Goal: Information Seeking & Learning: Learn about a topic

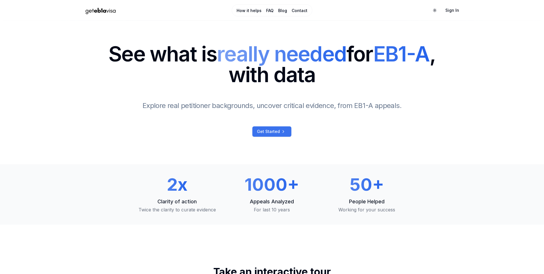
click at [269, 131] on span "Get Started" at bounding box center [268, 132] width 23 height 6
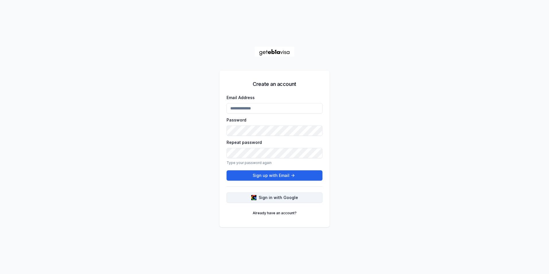
click at [279, 194] on button "Sign in with Google" at bounding box center [274, 197] width 96 height 10
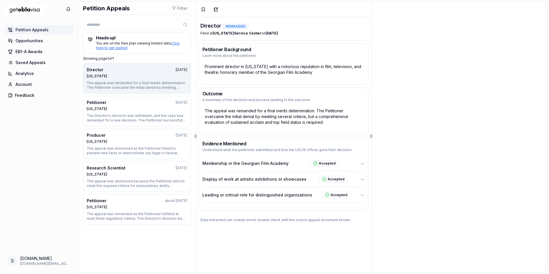
click at [238, 27] on div "REMANDED" at bounding box center [235, 26] width 26 height 6
click at [344, 31] on div "Director REMANDED Filed at Texas Service Center on Sep 4, 2024" at bounding box center [283, 28] width 175 height 23
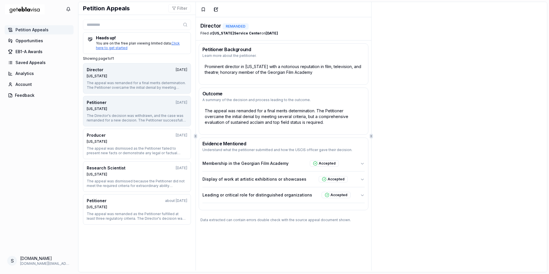
click at [139, 115] on div "The Director's decision was withdrawn, and the case was remanded for a new deci…" at bounding box center [137, 117] width 100 height 9
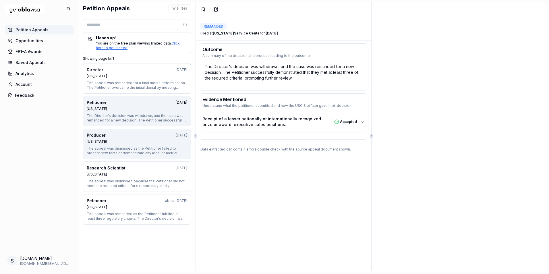
click at [135, 140] on div "Nebraska" at bounding box center [137, 141] width 100 height 5
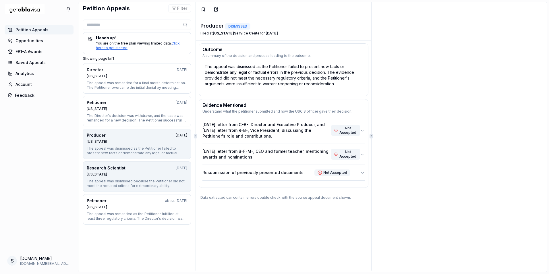
click at [135, 165] on button "Research Scientist 12 months ago Nebraska The appeal was dismissed because the …" at bounding box center [137, 176] width 108 height 30
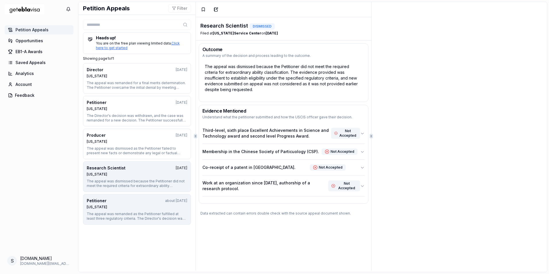
click at [131, 196] on button "Petitioner about 1 year ago Nebraska The appeal was remanded as the Petitioner …" at bounding box center [137, 209] width 108 height 30
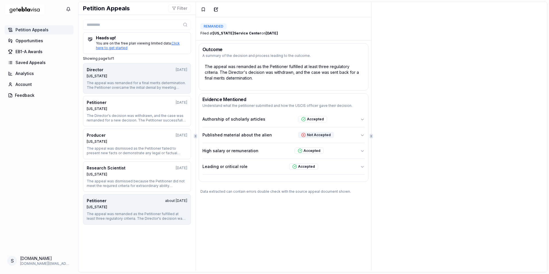
click at [134, 83] on div "The appeal was remanded for a final merits determination. The Petitioner overca…" at bounding box center [137, 85] width 100 height 9
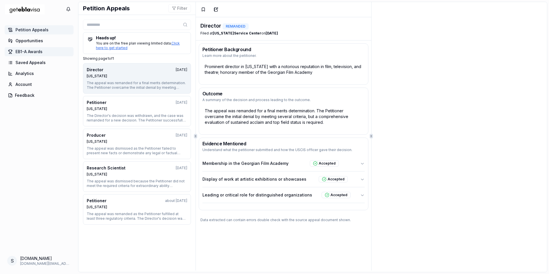
click at [34, 52] on span "EB1-A Awards" at bounding box center [28, 52] width 27 height 6
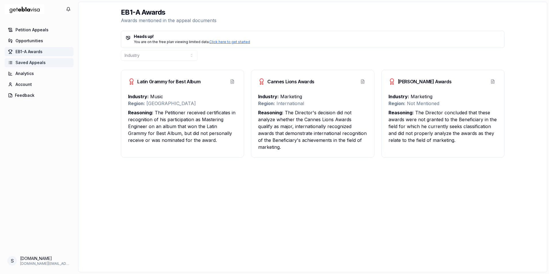
click at [34, 63] on span "Saved Appeals" at bounding box center [30, 63] width 30 height 6
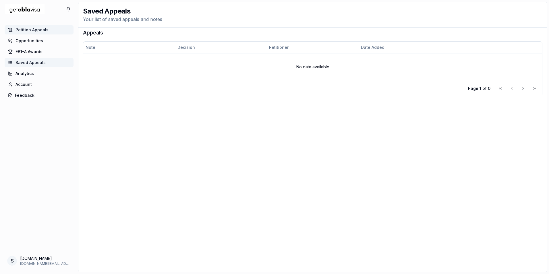
click at [38, 31] on span "Petition Appeals" at bounding box center [31, 30] width 33 height 6
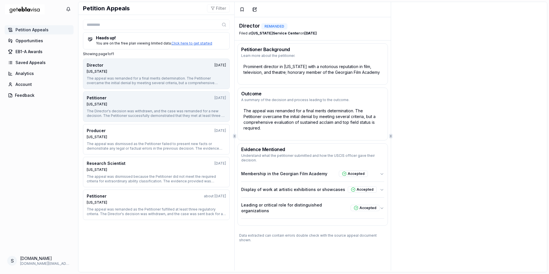
click at [139, 102] on div "Petitioner 12 months ago Texas" at bounding box center [156, 100] width 139 height 11
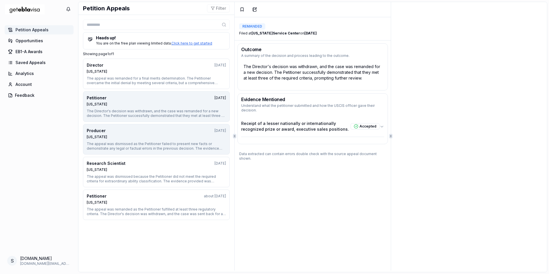
click at [143, 141] on div "The appeal was dismissed as the Petitioner failed to present new facts or demon…" at bounding box center [156, 145] width 139 height 9
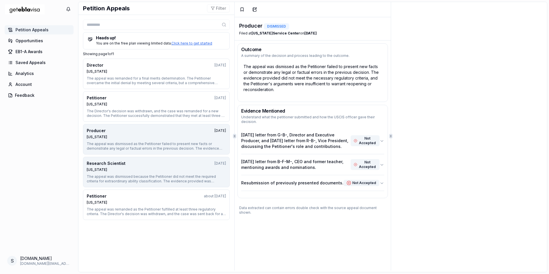
click at [159, 171] on div "Nebraska" at bounding box center [156, 169] width 139 height 5
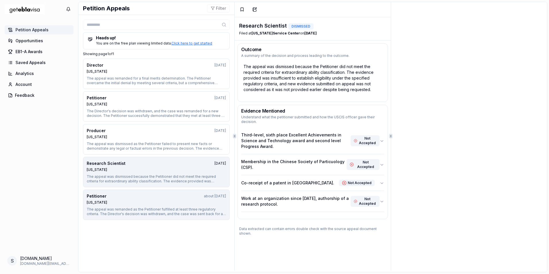
click at [166, 203] on div "Nebraska" at bounding box center [156, 202] width 139 height 5
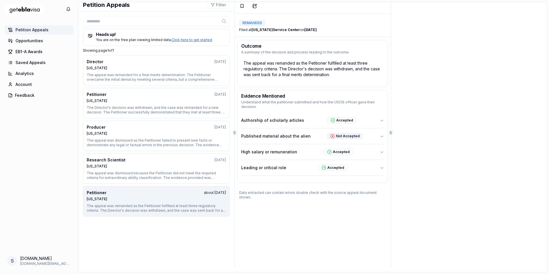
scroll to position [4, 0]
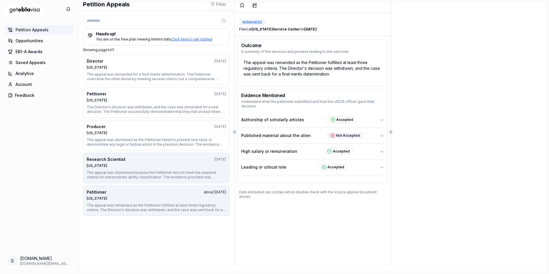
click at [155, 181] on button "Research Scientist 12 months ago Nebraska The appeal was dismissed because the …" at bounding box center [156, 168] width 147 height 30
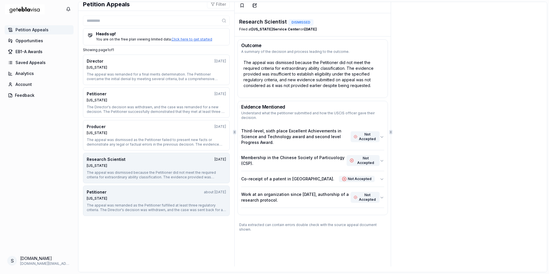
click at [152, 191] on div "Petitioner about 1 year ago" at bounding box center [156, 192] width 139 height 6
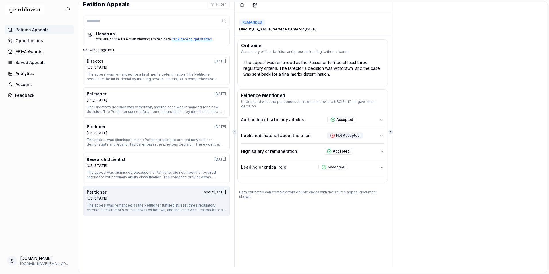
click at [380, 166] on icon "button" at bounding box center [381, 167] width 5 height 5
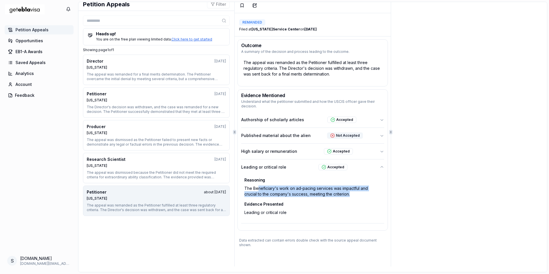
drag, startPoint x: 358, startPoint y: 194, endPoint x: 255, endPoint y: 190, distance: 103.4
click at [255, 190] on div "The Beneficiary's work on ad-pacing services was impactful and crucial to the c…" at bounding box center [312, 191] width 140 height 15
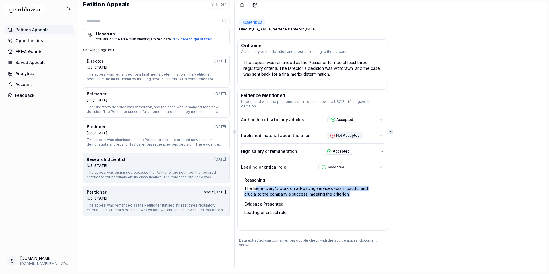
click at [166, 173] on div "The appeal was dismissed because the Petitioner did not meet the required crite…" at bounding box center [156, 174] width 139 height 9
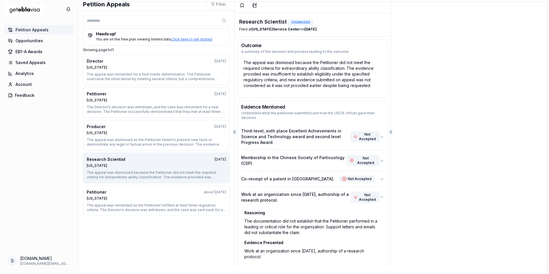
scroll to position [0, 0]
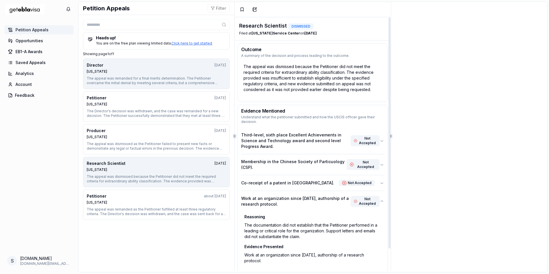
click at [121, 73] on div "Texas" at bounding box center [156, 71] width 139 height 5
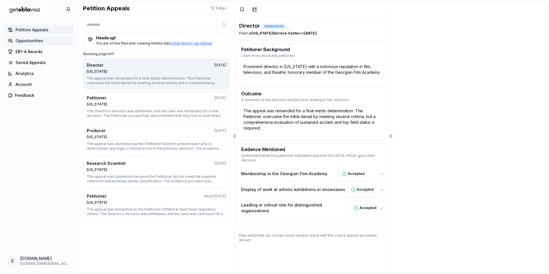
click at [33, 41] on span "Opportunities" at bounding box center [29, 41] width 28 height 6
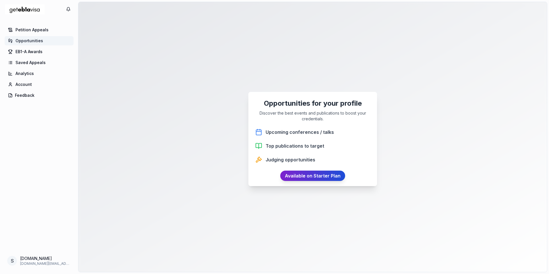
click at [311, 175] on link "Available on Starter Plan" at bounding box center [312, 175] width 65 height 10
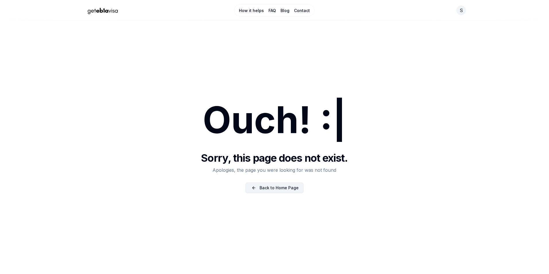
click at [275, 192] on link "Back to Home Page" at bounding box center [274, 187] width 58 height 10
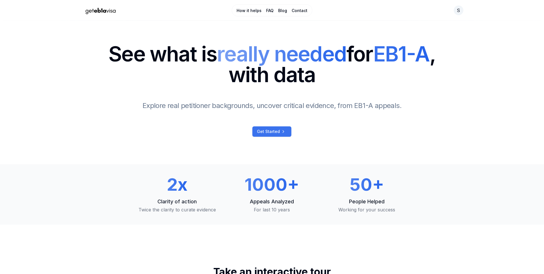
click at [275, 132] on span "Get Started" at bounding box center [268, 132] width 23 height 6
